Goal: Transaction & Acquisition: Purchase product/service

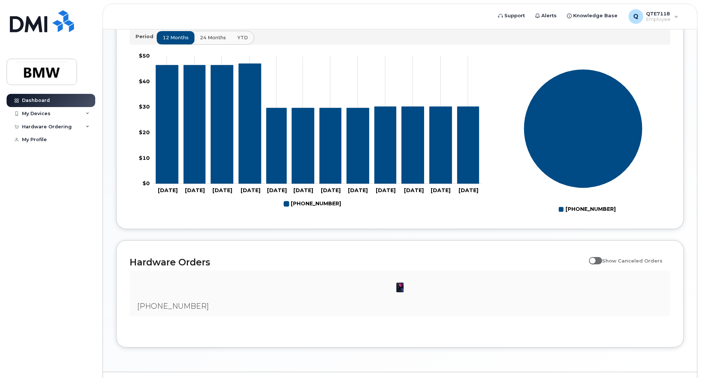
scroll to position [253, 0]
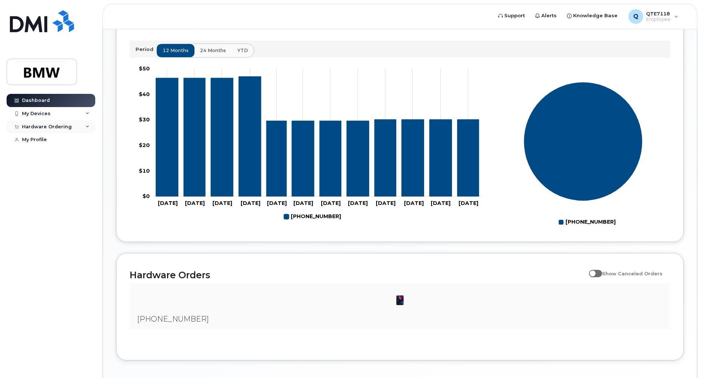
click at [89, 129] on div "Hardware Ordering" at bounding box center [51, 126] width 89 height 13
click at [85, 115] on div "My Devices" at bounding box center [51, 113] width 89 height 13
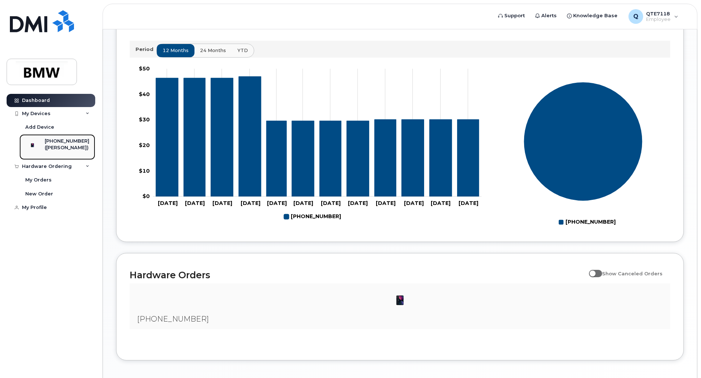
click at [71, 149] on div "([PERSON_NAME])" at bounding box center [67, 147] width 45 height 7
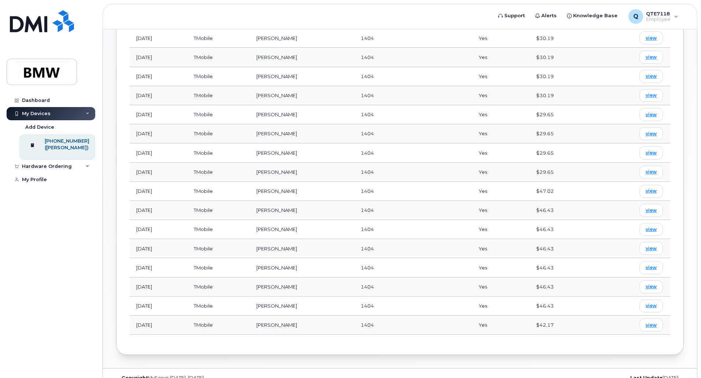
scroll to position [326, 0]
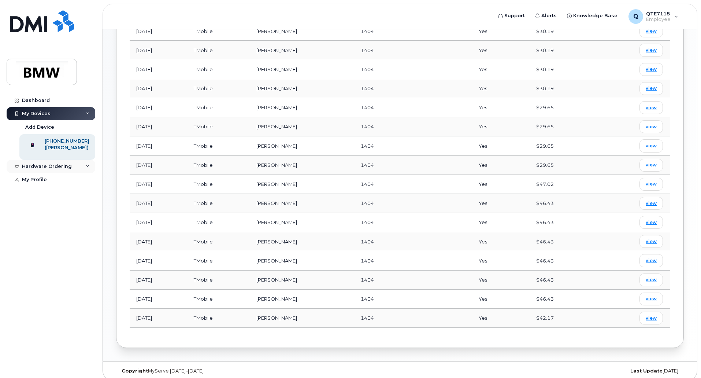
click at [87, 168] on icon at bounding box center [88, 166] width 4 height 4
click at [46, 197] on div "New Order" at bounding box center [39, 193] width 28 height 7
